Goal: Task Accomplishment & Management: Use online tool/utility

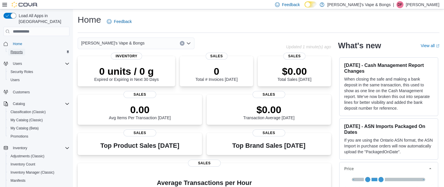
click at [23, 49] on link "Reports" at bounding box center [16, 52] width 17 height 7
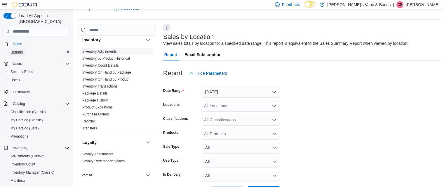
scroll to position [87, 0]
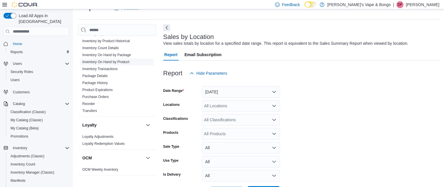
click at [107, 60] on link "Inventory On Hand by Product" at bounding box center [105, 62] width 47 height 4
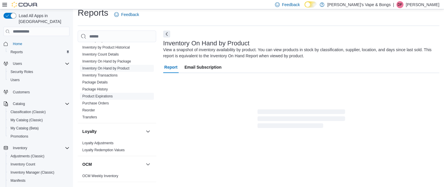
scroll to position [20, 0]
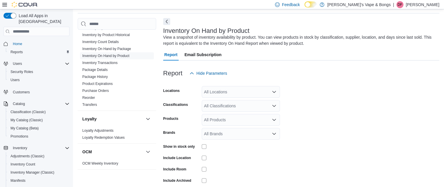
click at [240, 92] on div "All Locations" at bounding box center [240, 92] width 78 height 12
drag, startPoint x: 347, startPoint y: 118, endPoint x: 320, endPoint y: 134, distance: 31.8
click at [346, 118] on form "Locations All Locations Classifications All Classifications Products All Produc…" at bounding box center [301, 140] width 276 height 122
click at [246, 106] on div "All Classifications" at bounding box center [240, 106] width 78 height 12
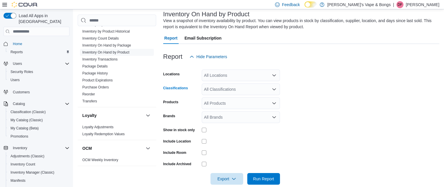
scroll to position [45, 0]
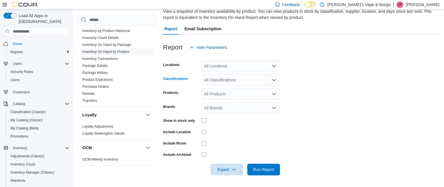
click at [244, 81] on div "All Classifications Combo box. Selected. Combo box input. All Classifications. …" at bounding box center [240, 80] width 78 height 12
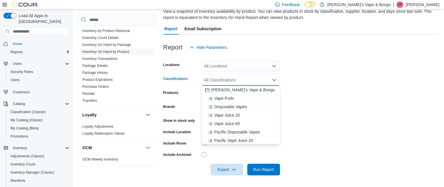
scroll to position [26, 0]
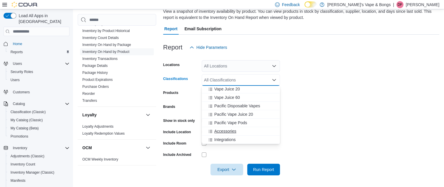
click at [226, 129] on span "Accessories" at bounding box center [225, 132] width 22 height 6
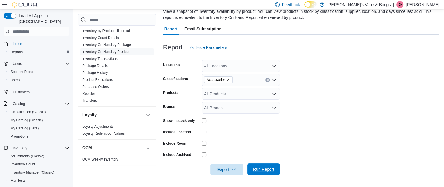
click at [262, 166] on span "Run Report" at bounding box center [263, 170] width 26 height 12
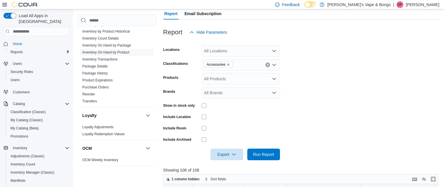
scroll to position [59, 0]
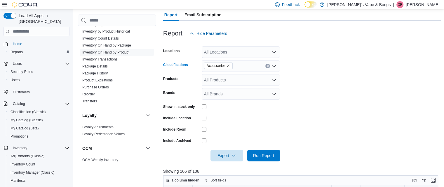
drag, startPoint x: 226, startPoint y: 66, endPoint x: 239, endPoint y: 71, distance: 13.8
click at [227, 67] on icon "Remove Accessories from selection in this group" at bounding box center [227, 65] width 3 height 3
click at [268, 156] on span "Run Report" at bounding box center [263, 156] width 21 height 6
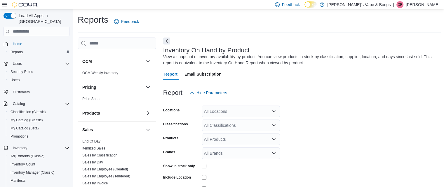
scroll to position [233, 0]
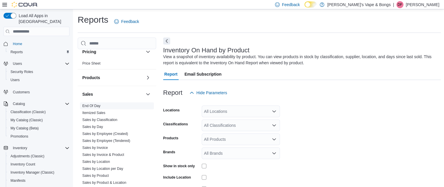
click at [91, 107] on link "End Of Day" at bounding box center [91, 106] width 18 height 4
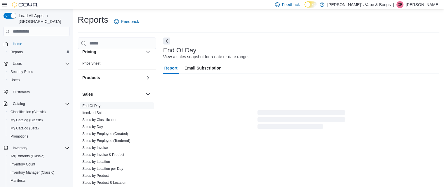
scroll to position [7, 0]
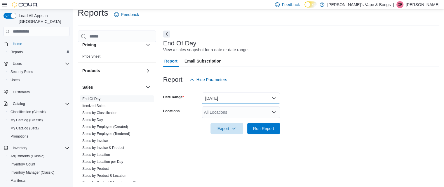
click at [219, 97] on button "[DATE]" at bounding box center [240, 99] width 78 height 12
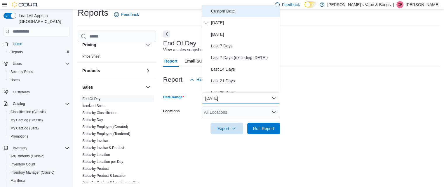
click at [222, 9] on span "Custom Date" at bounding box center [244, 11] width 66 height 7
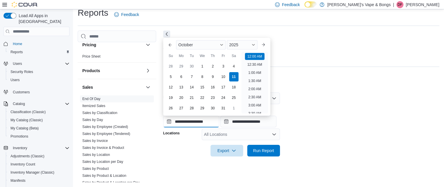
drag, startPoint x: 184, startPoint y: 119, endPoint x: 183, endPoint y: 127, distance: 7.7
click at [185, 120] on input "**********" at bounding box center [191, 122] width 56 height 12
click at [168, 43] on button "Previous Month" at bounding box center [169, 44] width 9 height 9
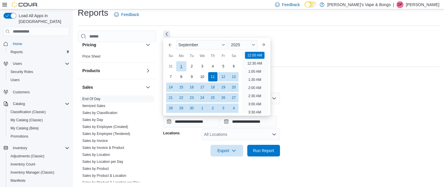
click at [177, 66] on div "1" at bounding box center [181, 67] width 10 height 10
type input "**********"
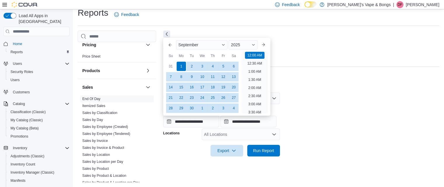
drag, startPoint x: 325, startPoint y: 113, endPoint x: 230, endPoint y: 137, distance: 98.6
click at [323, 113] on div "**********" at bounding box center [301, 117] width 276 height 22
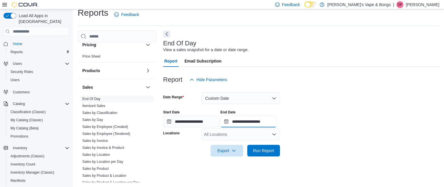
click at [244, 122] on input "**********" at bounding box center [248, 122] width 56 height 12
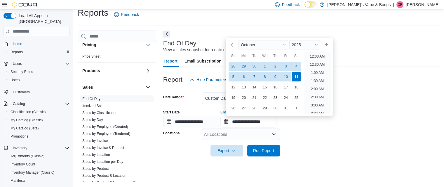
scroll to position [331, 0]
click at [286, 78] on div "10" at bounding box center [286, 77] width 10 height 10
type input "**********"
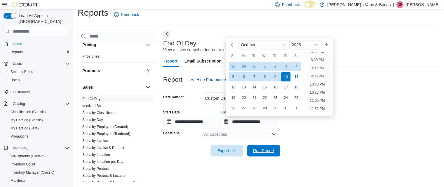
drag, startPoint x: 256, startPoint y: 151, endPoint x: 281, endPoint y: 147, distance: 25.2
click at [256, 151] on span "Run Report" at bounding box center [263, 151] width 21 height 6
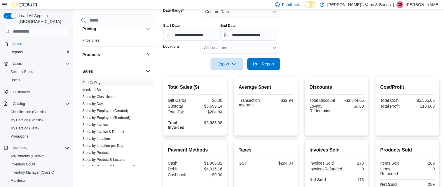
scroll to position [94, 0]
